Goal: Check status: Check status

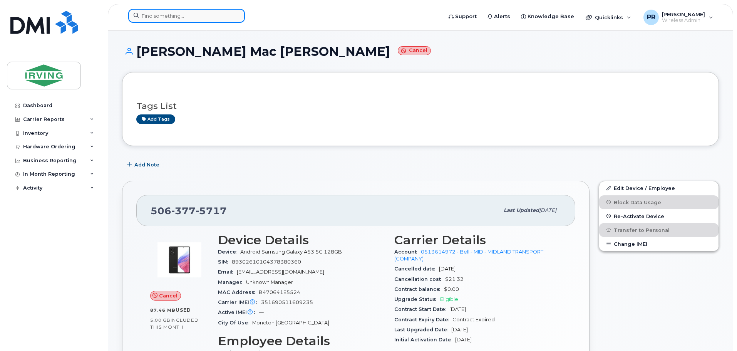
click at [167, 17] on input at bounding box center [186, 16] width 117 height 14
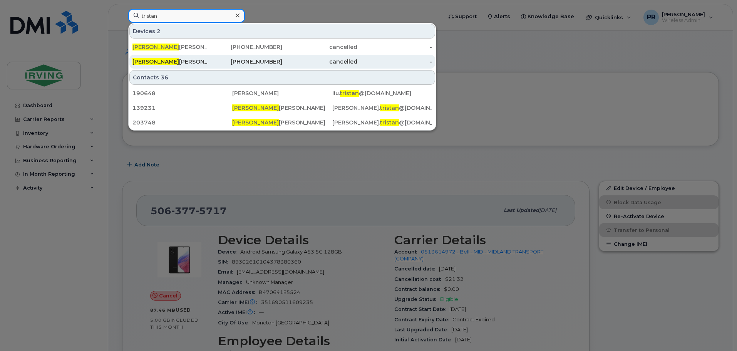
type input "tristan"
click at [165, 59] on div "Tristan Aguinaga" at bounding box center [170, 62] width 75 height 8
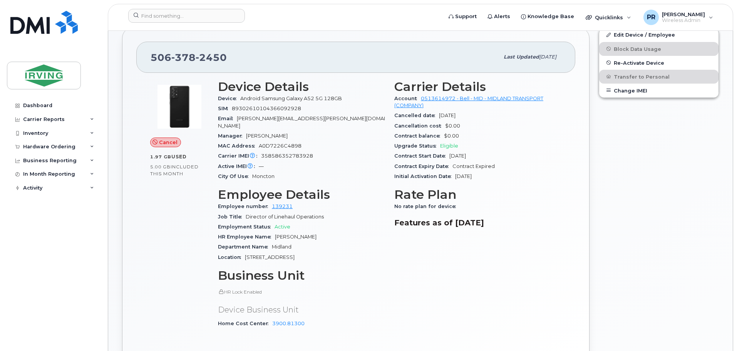
scroll to position [154, 0]
click at [46, 143] on div "Hardware Ordering" at bounding box center [53, 147] width 93 height 14
click at [47, 175] on link "Orders" at bounding box center [60, 175] width 80 height 15
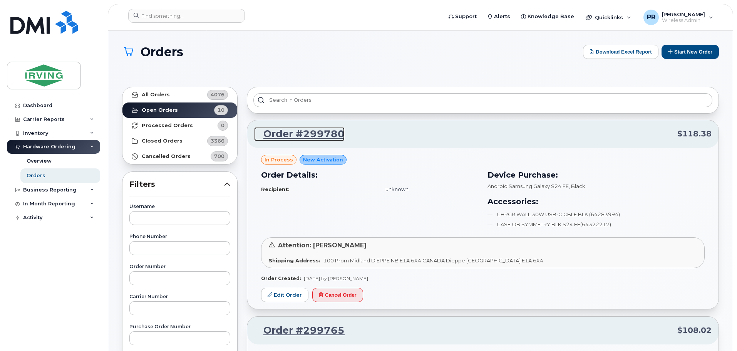
click at [321, 134] on link "Order #299780" at bounding box center [299, 134] width 91 height 14
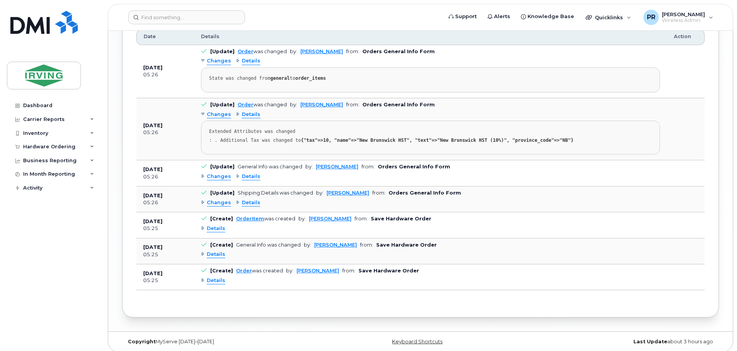
scroll to position [1058, 0]
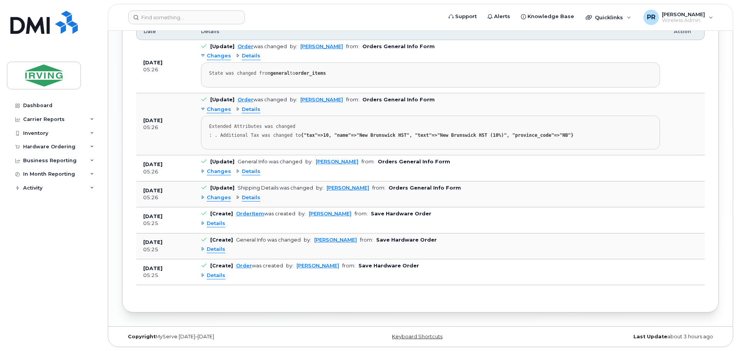
click at [203, 171] on div "Changes" at bounding box center [216, 171] width 30 height 7
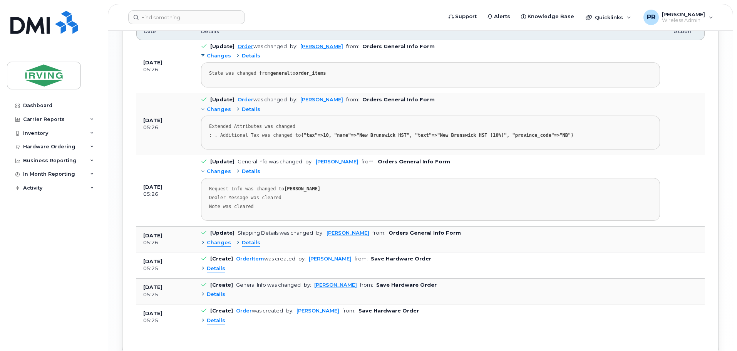
click at [203, 171] on div "Changes" at bounding box center [216, 171] width 30 height 7
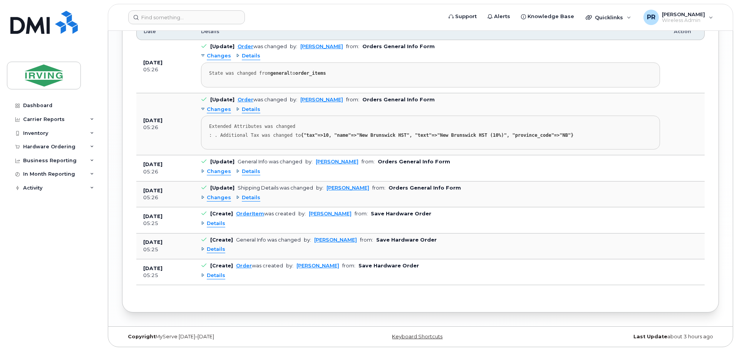
click at [203, 197] on div "Changes" at bounding box center [216, 197] width 30 height 7
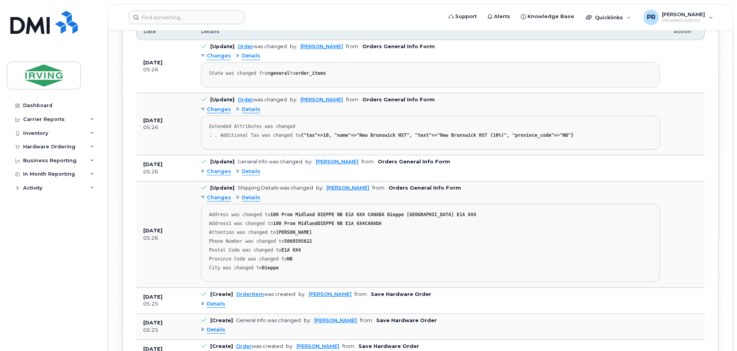
click at [203, 196] on div "Changes" at bounding box center [216, 197] width 30 height 7
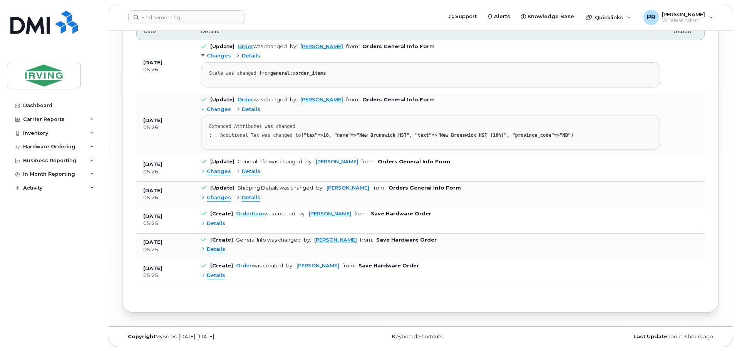
click at [203, 222] on div "Details" at bounding box center [213, 223] width 24 height 7
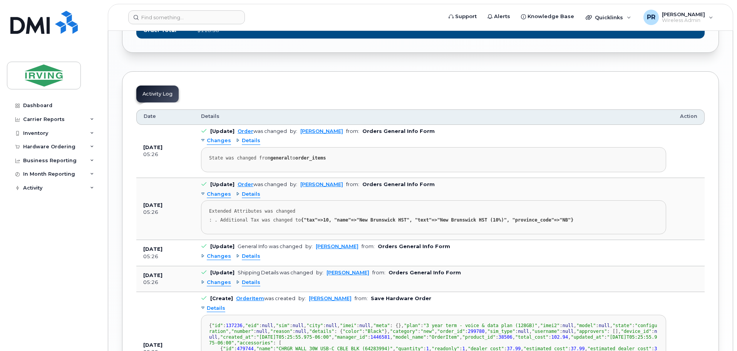
scroll to position [1022, 0]
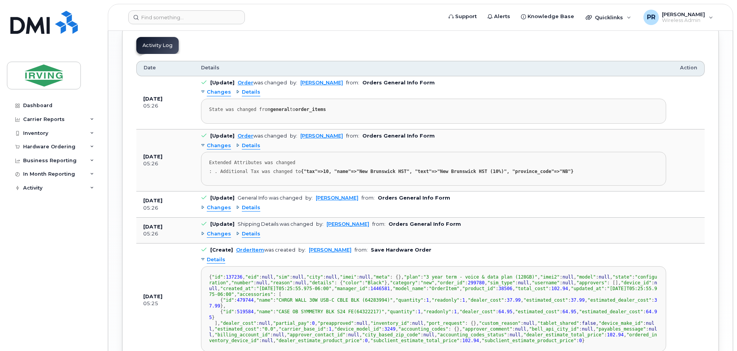
click at [237, 92] on div "Details" at bounding box center [248, 92] width 24 height 7
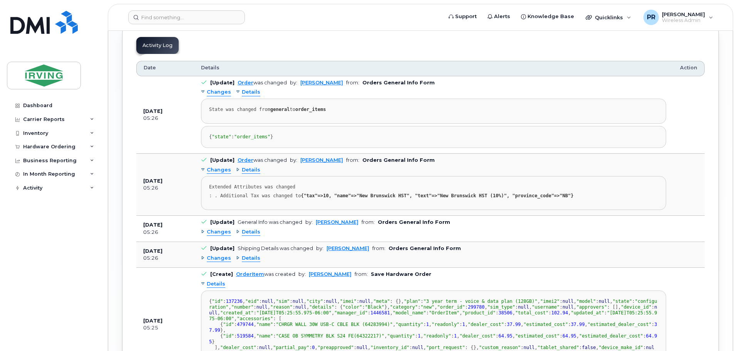
click at [237, 92] on div "Details" at bounding box center [248, 92] width 24 height 7
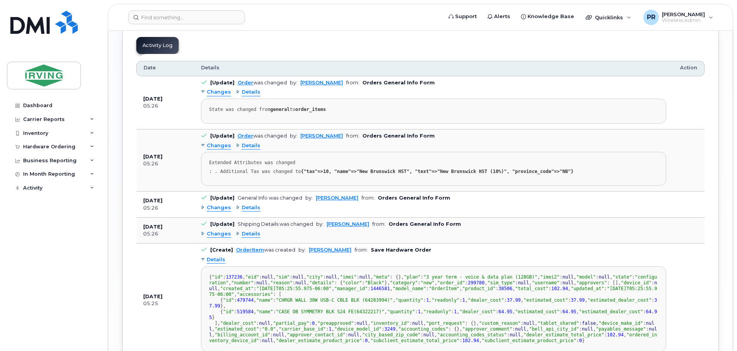
click at [236, 144] on div "Details" at bounding box center [248, 145] width 24 height 7
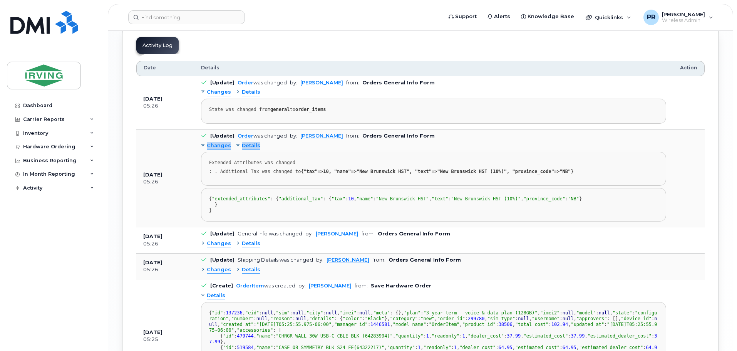
click at [236, 144] on div "Details" at bounding box center [248, 145] width 24 height 7
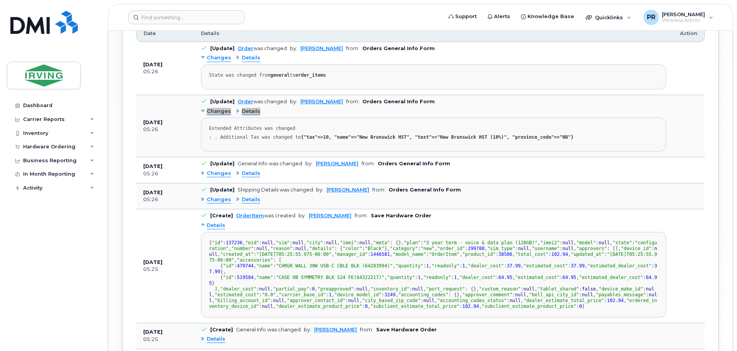
scroll to position [1079, 0]
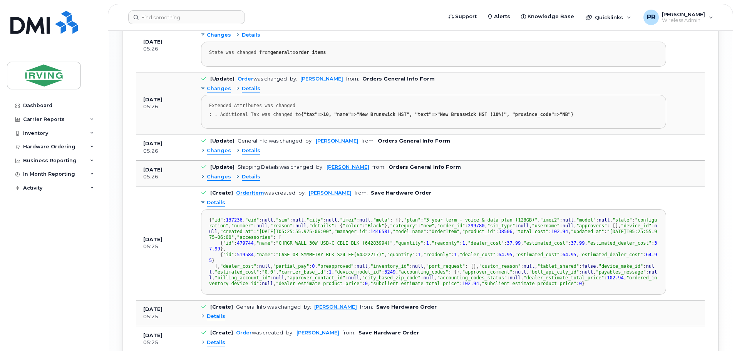
click at [203, 151] on div "Changes" at bounding box center [216, 150] width 30 height 7
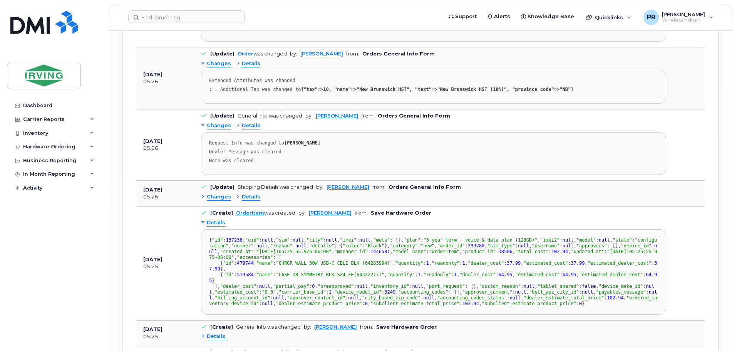
scroll to position [1117, 0]
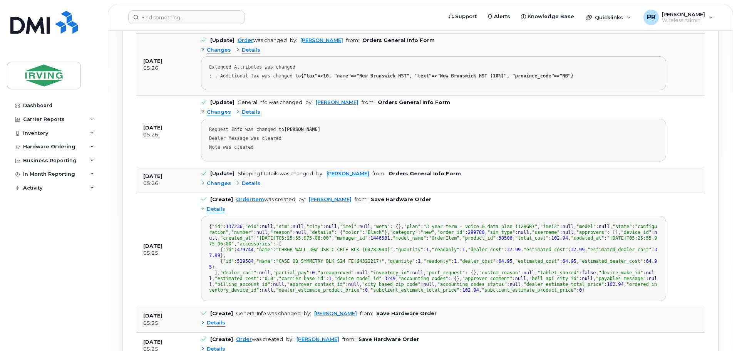
click at [203, 185] on div "Changes" at bounding box center [216, 183] width 30 height 7
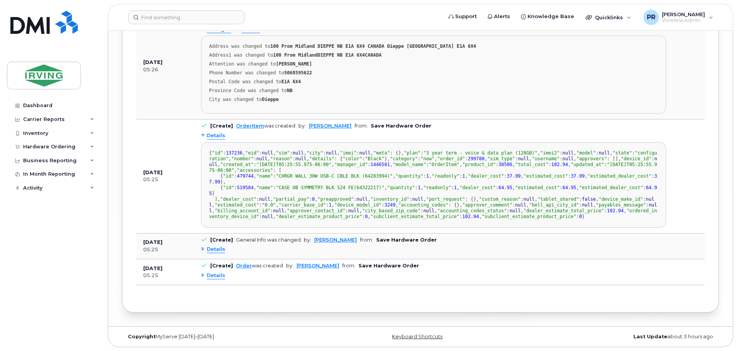
scroll to position [1417, 0]
click at [204, 248] on div "Details" at bounding box center [213, 249] width 24 height 7
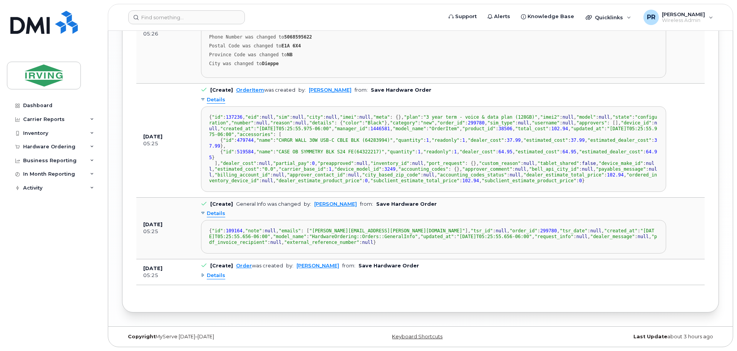
scroll to position [1533, 0]
click at [203, 275] on div "Details" at bounding box center [213, 275] width 24 height 7
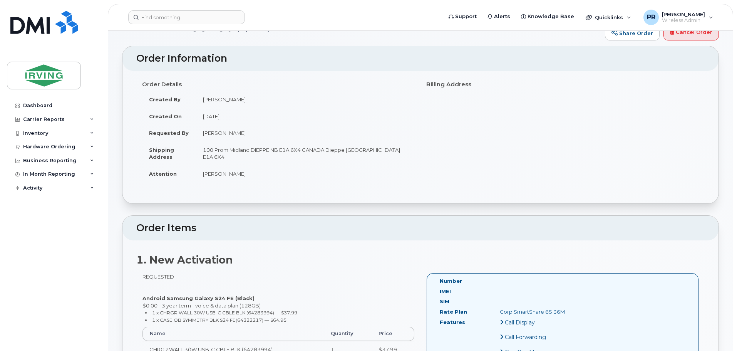
scroll to position [0, 0]
